Goal: Task Accomplishment & Management: Complete application form

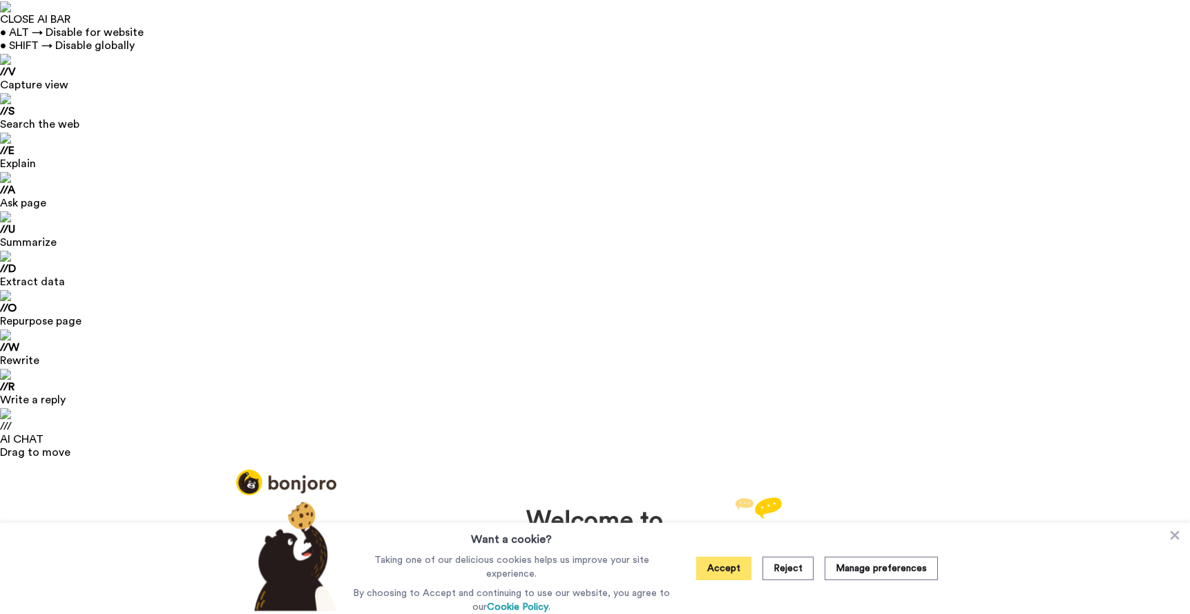
click at [728, 570] on button "Accept" at bounding box center [723, 567] width 55 height 23
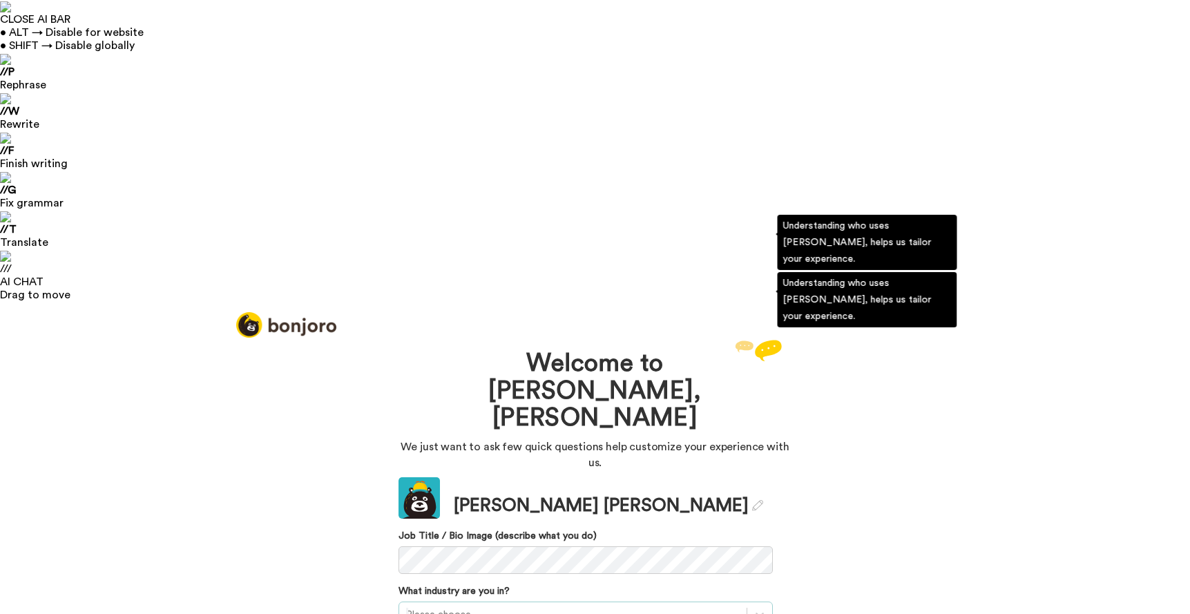
click at [557, 606] on div at bounding box center [572, 614] width 333 height 17
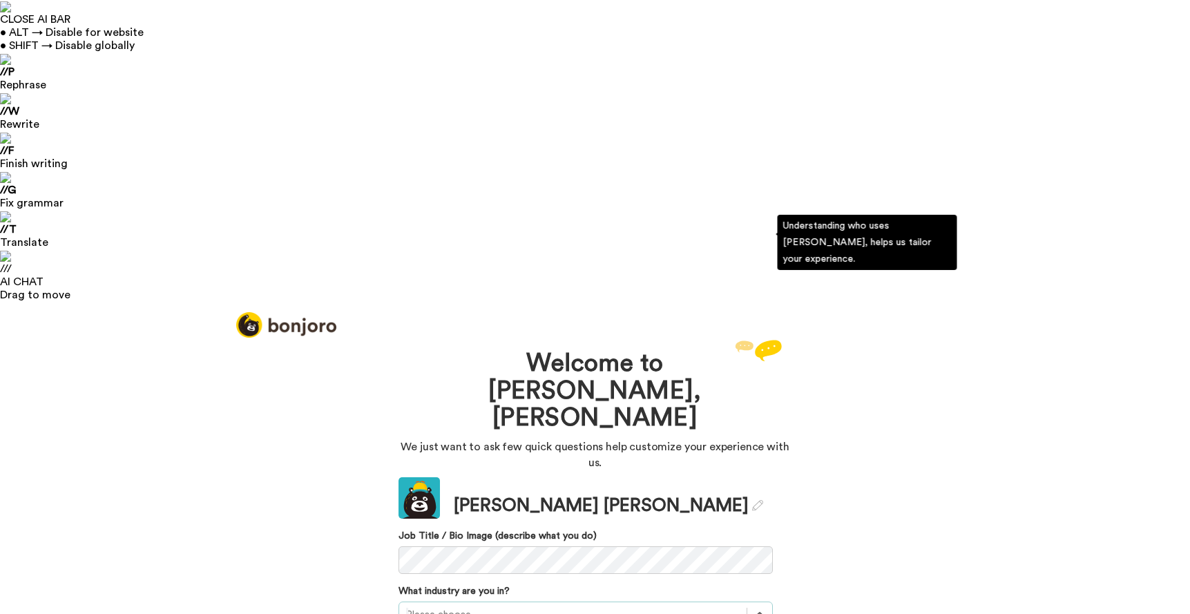
scroll to position [39, 0]
